Goal: Transaction & Acquisition: Purchase product/service

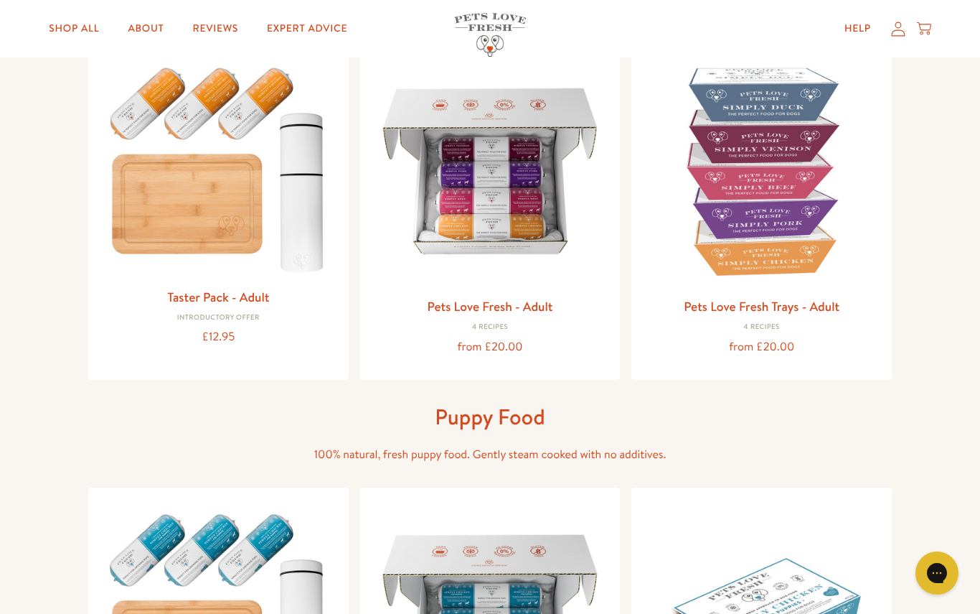
scroll to position [166, 0]
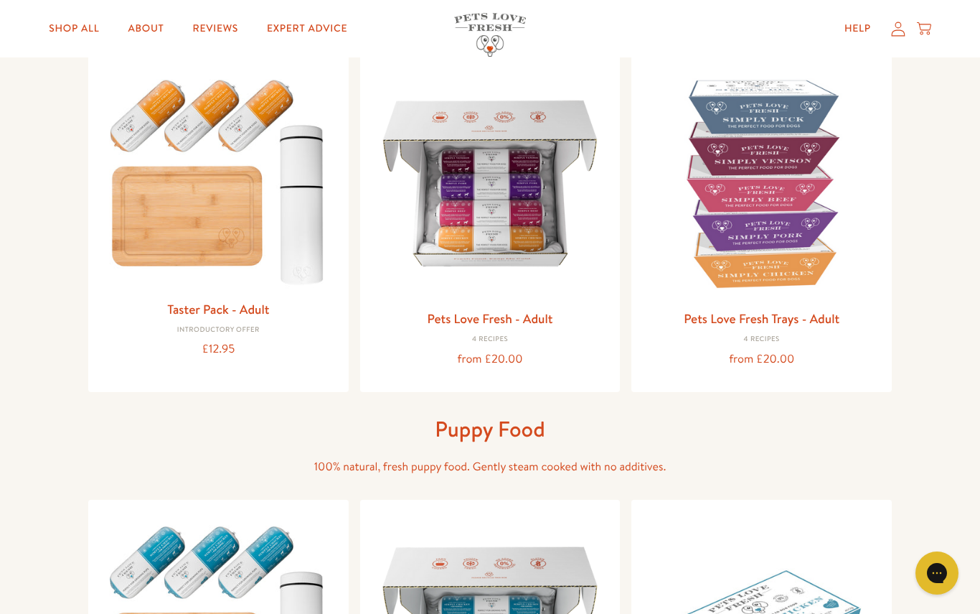
click at [239, 200] on img at bounding box center [219, 179] width 238 height 228
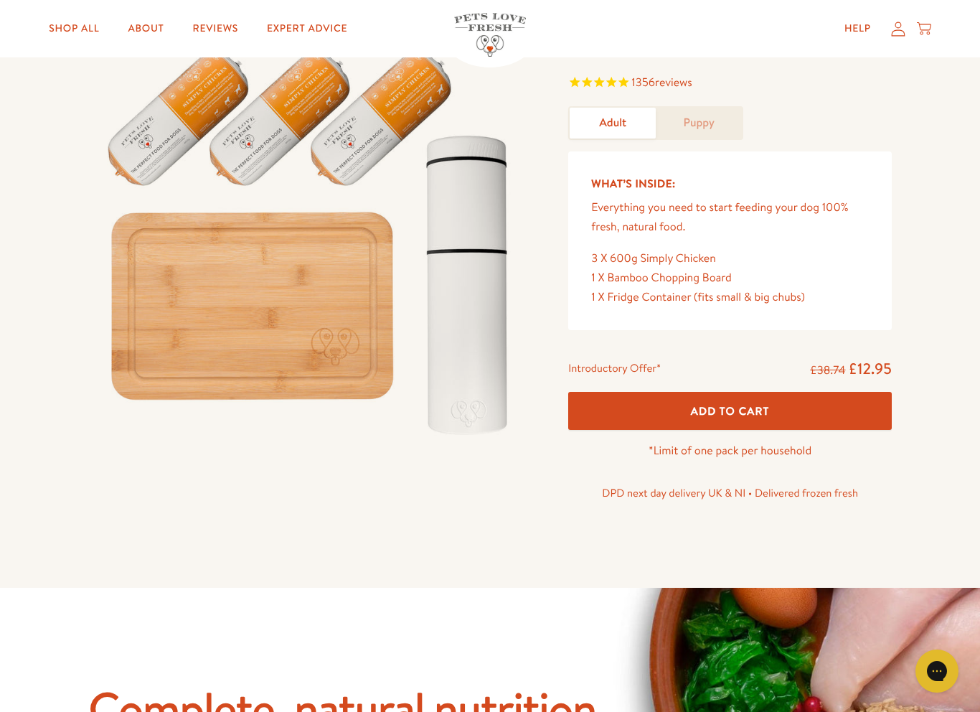
scroll to position [118, 0]
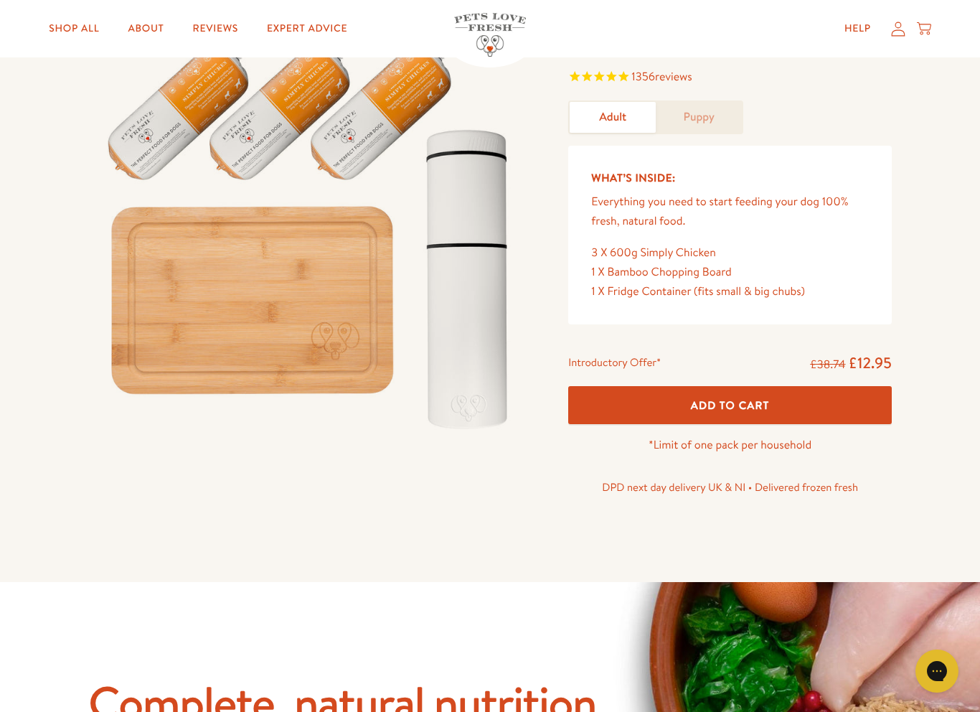
click at [759, 404] on span "Add To Cart" at bounding box center [730, 405] width 79 height 15
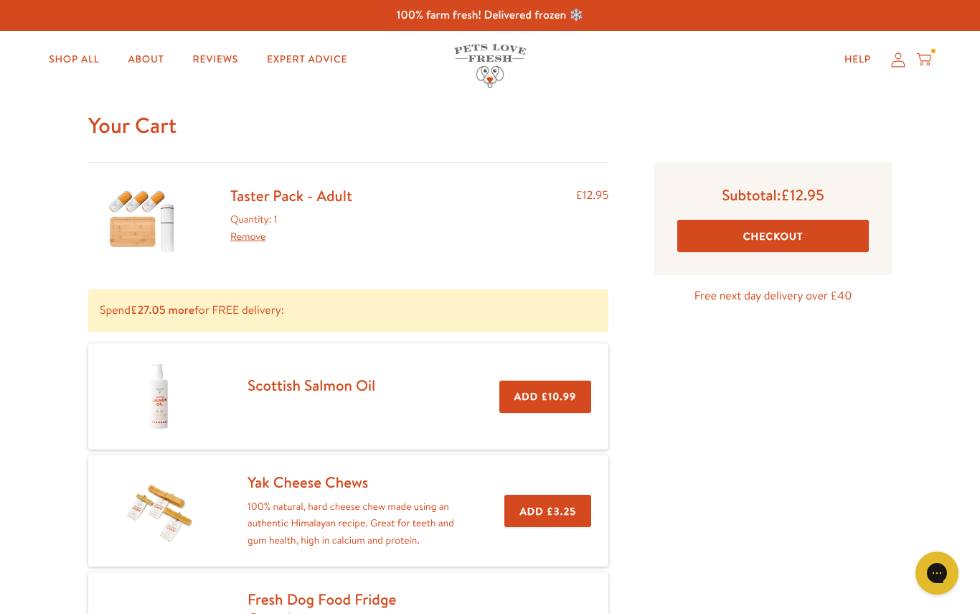
click at [808, 233] on button "Checkout" at bounding box center [774, 236] width 192 height 32
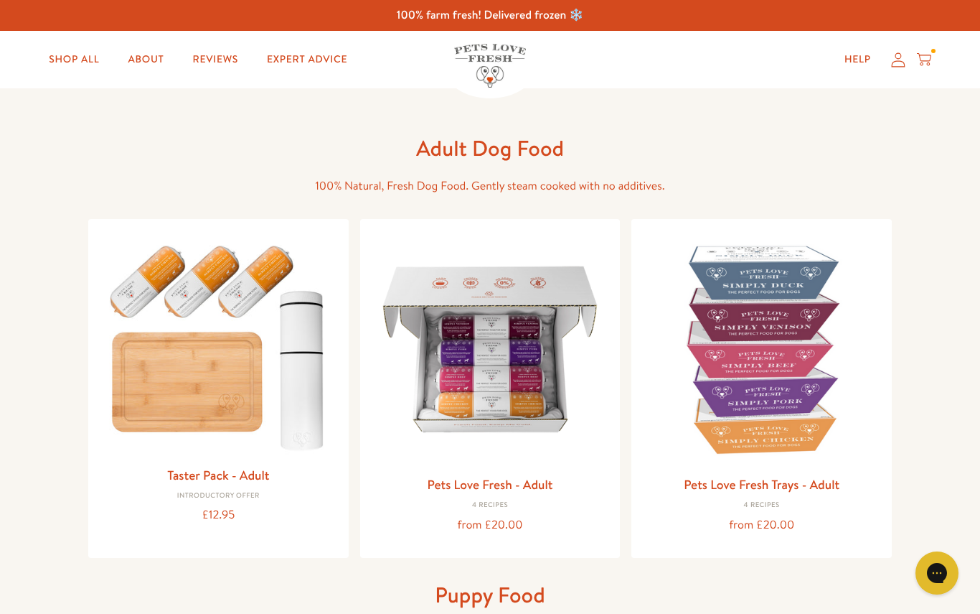
click at [197, 407] on img at bounding box center [219, 344] width 238 height 228
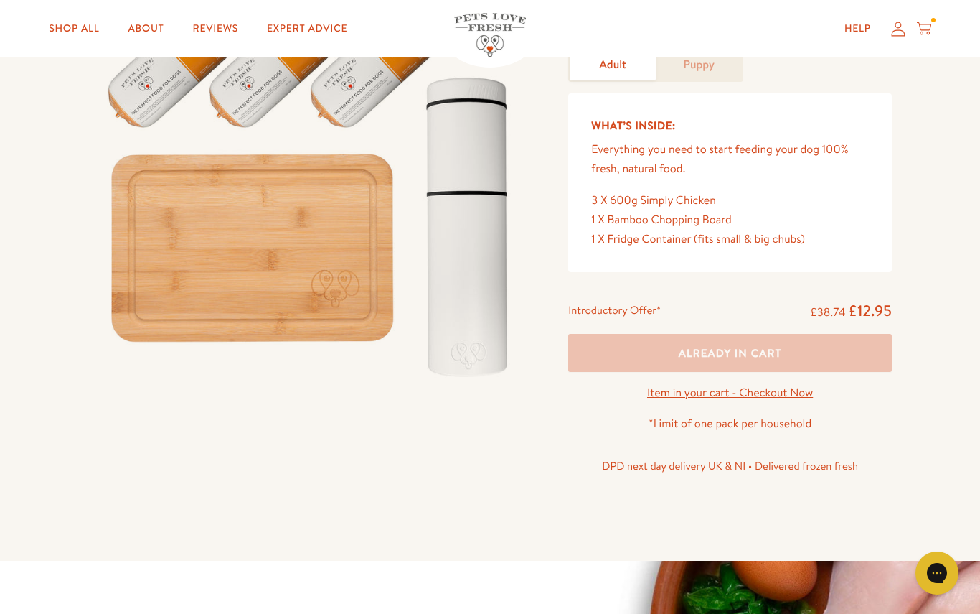
scroll to position [163, 0]
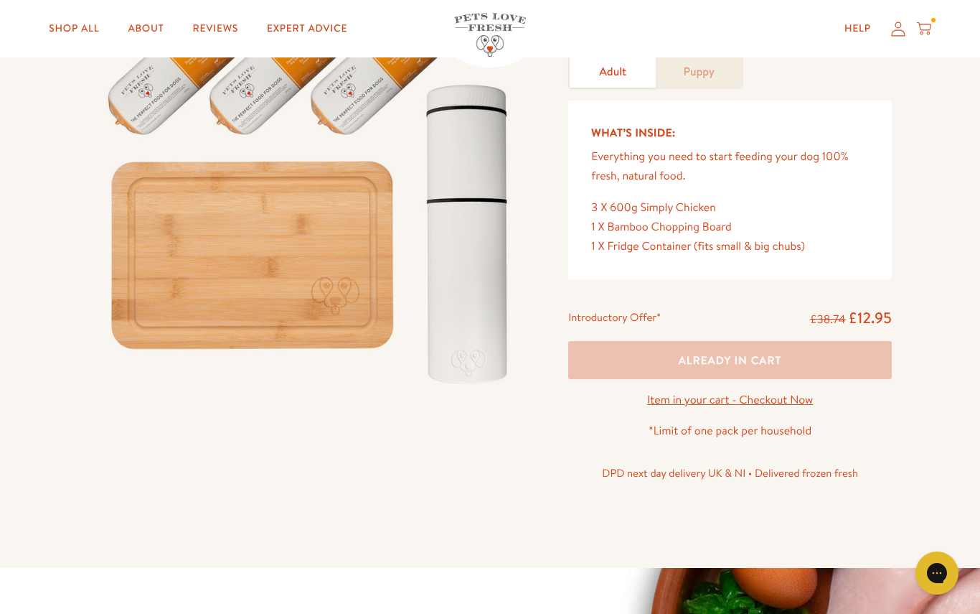
click at [777, 399] on link "Item in your cart - Checkout Now" at bounding box center [730, 400] width 166 height 16
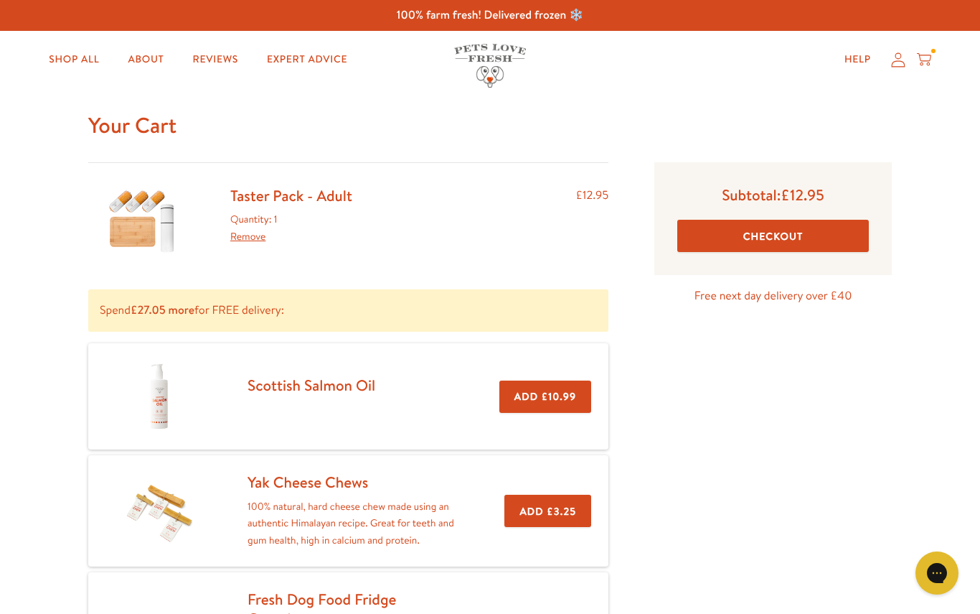
click at [774, 296] on p "Free next day delivery over £40" at bounding box center [774, 295] width 238 height 19
click at [805, 237] on button "Checkout" at bounding box center [774, 236] width 192 height 32
